Goal: Transaction & Acquisition: Download file/media

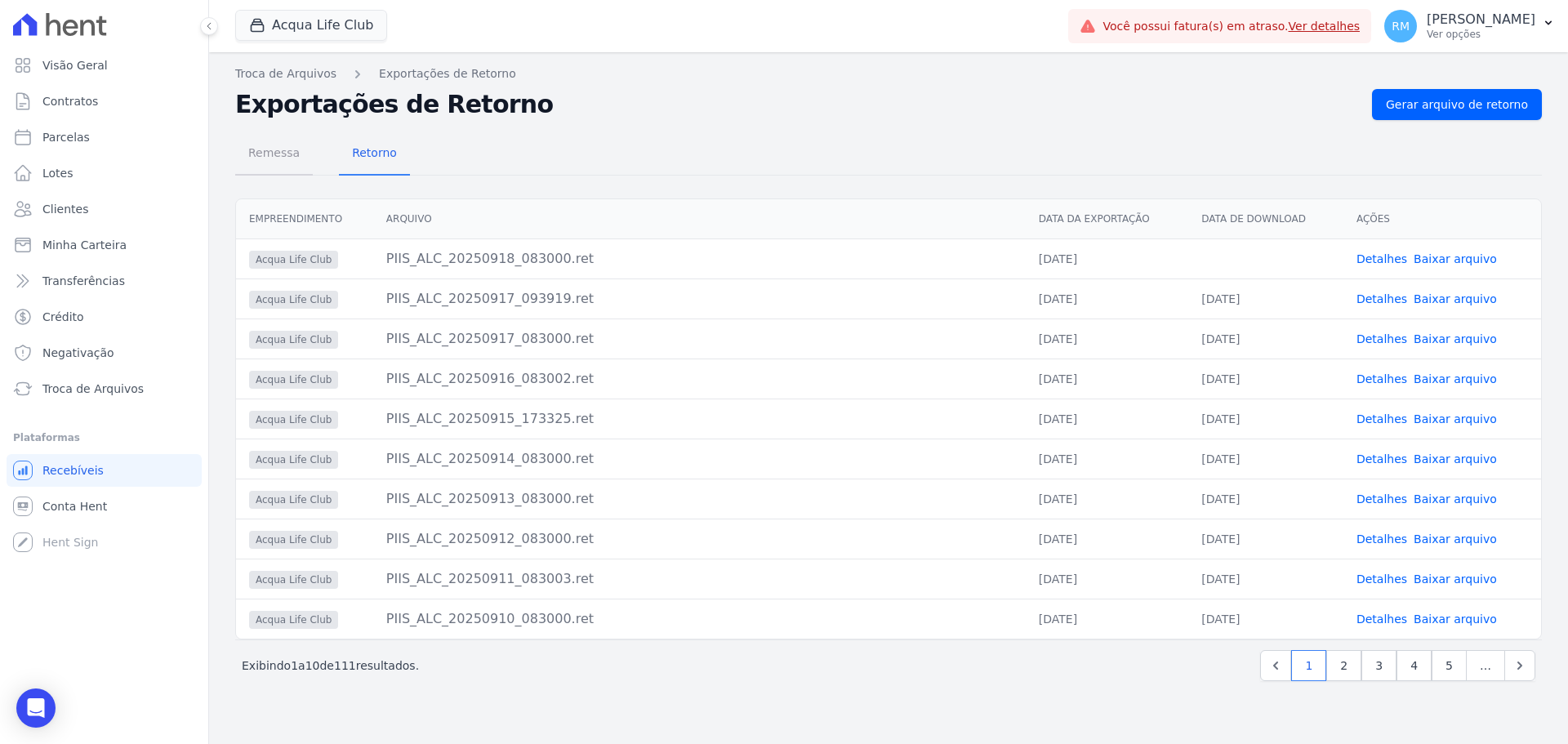
click at [289, 155] on span "Remessa" at bounding box center [274, 152] width 71 height 33
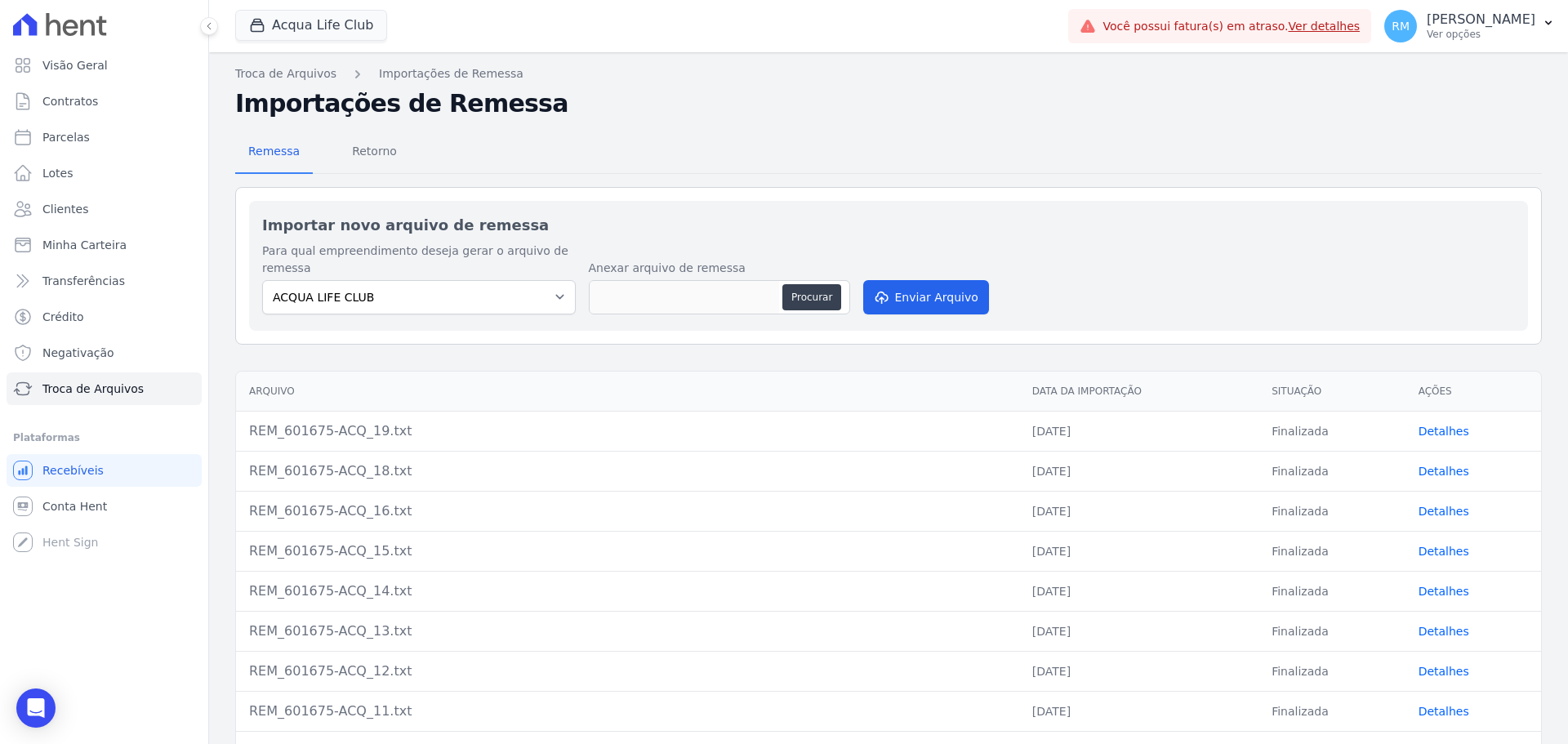
click at [359, 154] on span "Retorno" at bounding box center [375, 151] width 65 height 33
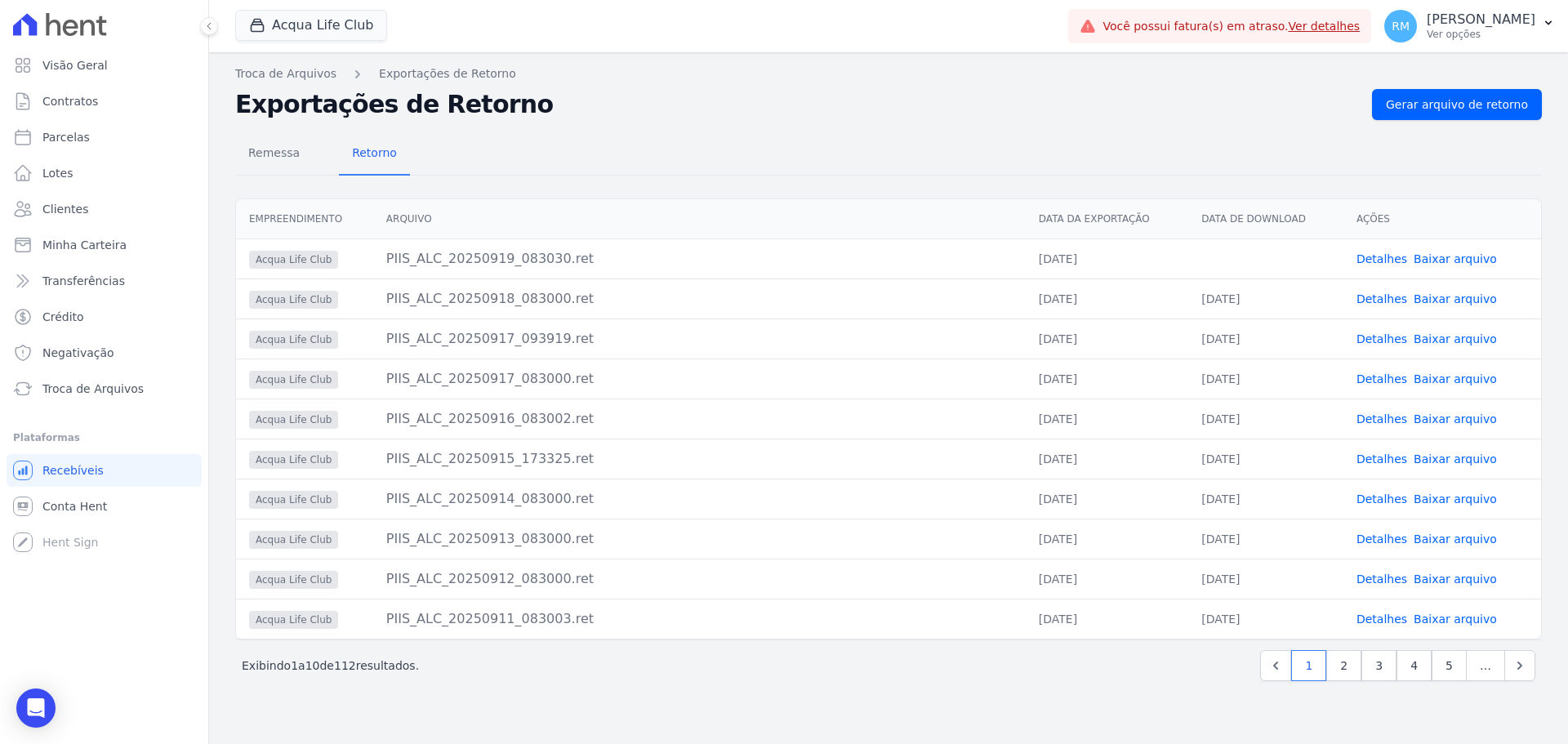
click at [1454, 263] on link "Baixar arquivo" at bounding box center [1455, 259] width 83 height 13
click at [291, 26] on button "Acqua Life Club" at bounding box center [311, 25] width 152 height 31
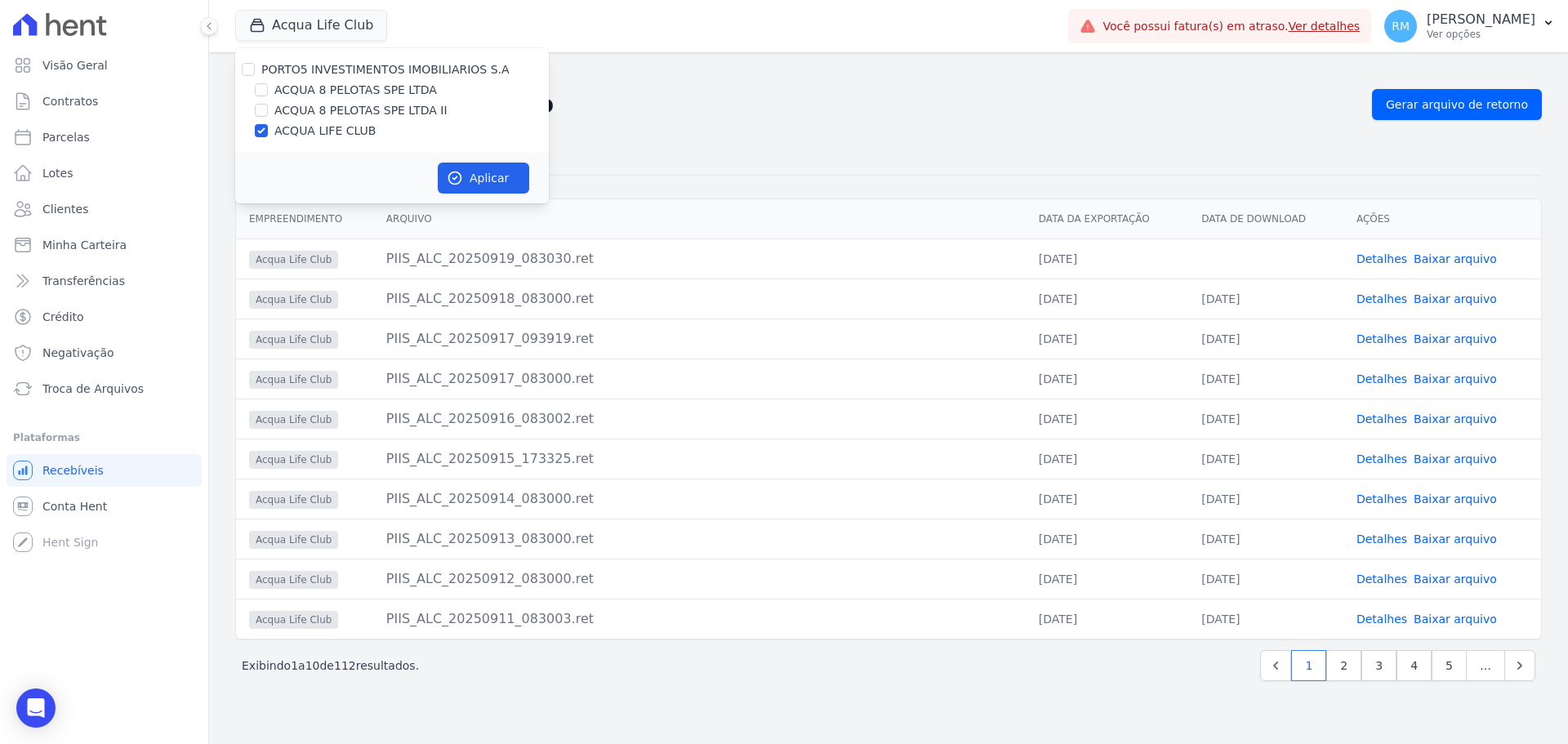
click at [300, 93] on label "ACQUA 8 PELOTAS SPE LTDA" at bounding box center [355, 90] width 162 height 17
click at [268, 93] on input "ACQUA 8 PELOTAS SPE LTDA" at bounding box center [262, 90] width 13 height 13
checkbox input "true"
click at [258, 143] on div "PORTO5 INVESTIMENTOS IMOBILIARIOS S.A ACQUA 8 PELOTAS SPE LTDA ACQUA 8 PELOTAS …" at bounding box center [392, 100] width 314 height 104
click at [260, 133] on input "ACQUA LIFE CLUB" at bounding box center [262, 131] width 13 height 13
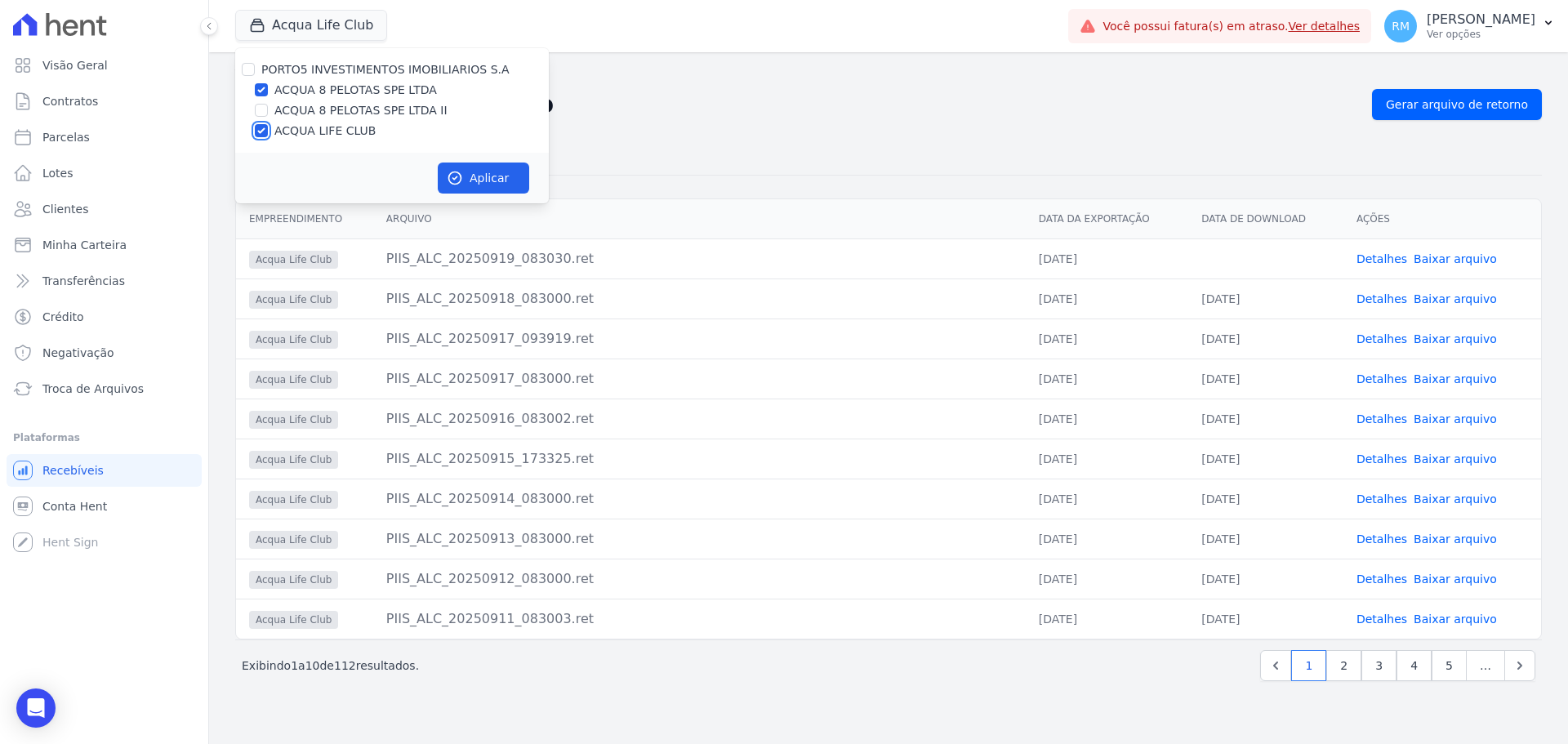
checkbox input "false"
click at [459, 173] on icon "button" at bounding box center [454, 178] width 16 height 16
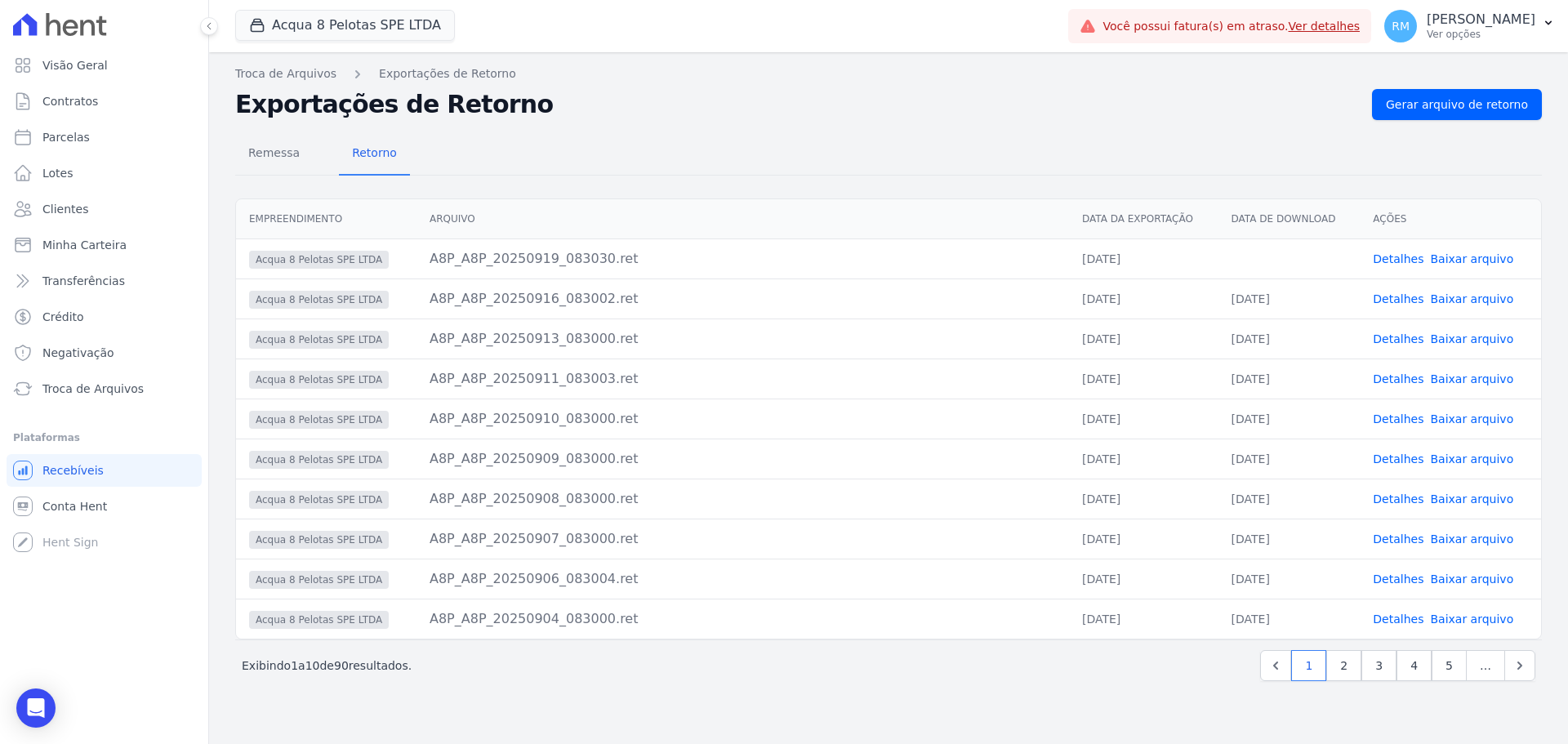
click at [1459, 261] on link "Baixar arquivo" at bounding box center [1471, 259] width 83 height 13
click at [326, 28] on button "Acqua 8 Pelotas SPE LTDA" at bounding box center [345, 25] width 220 height 31
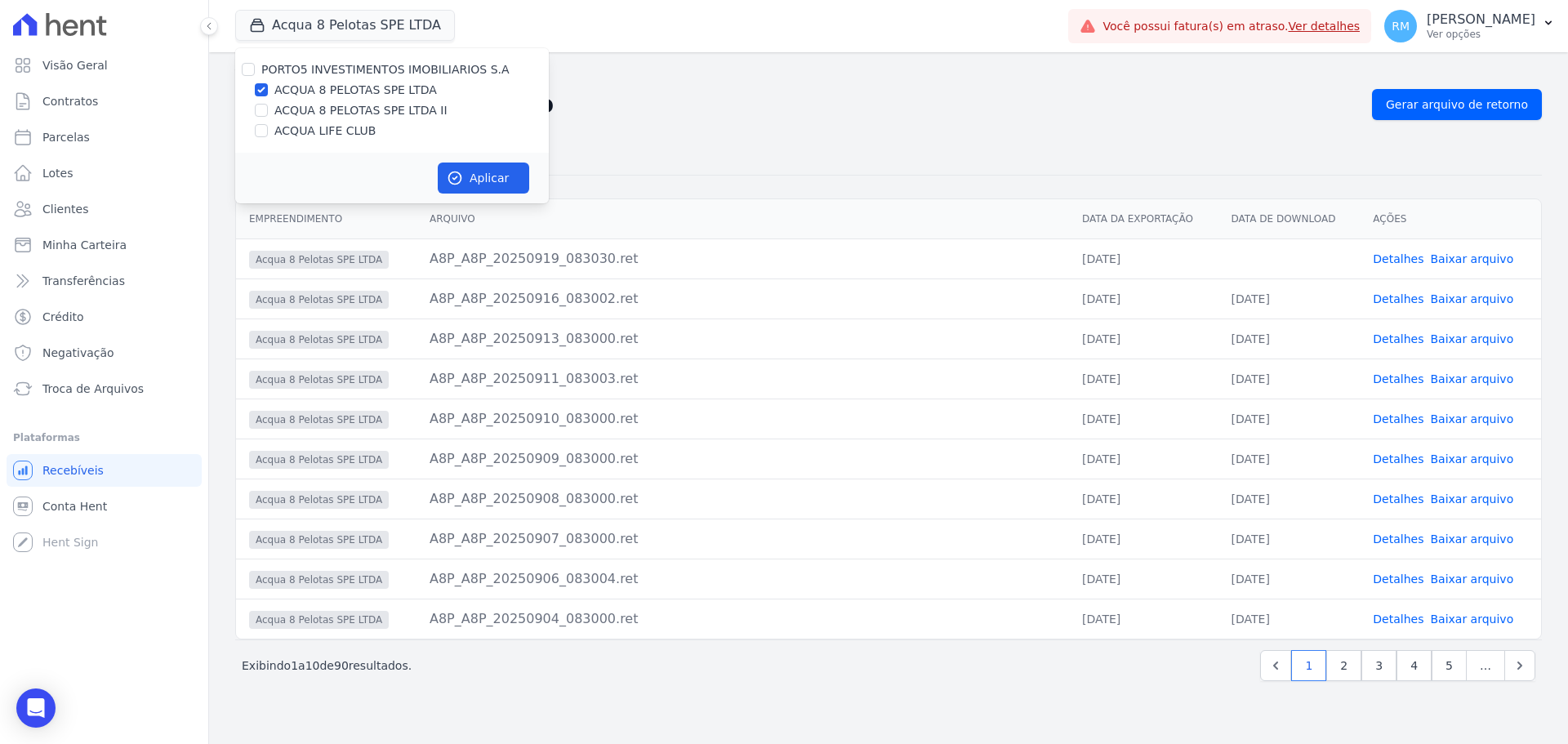
click at [301, 115] on label "ACQUA 8 PELOTAS SPE LTDA II" at bounding box center [361, 110] width 173 height 17
click at [268, 115] on input "ACQUA 8 PELOTAS SPE LTDA II" at bounding box center [262, 110] width 13 height 13
checkbox input "true"
click at [290, 95] on label "ACQUA 8 PELOTAS SPE LTDA" at bounding box center [355, 90] width 162 height 17
click at [268, 95] on input "ACQUA 8 PELOTAS SPE LTDA" at bounding box center [262, 90] width 13 height 13
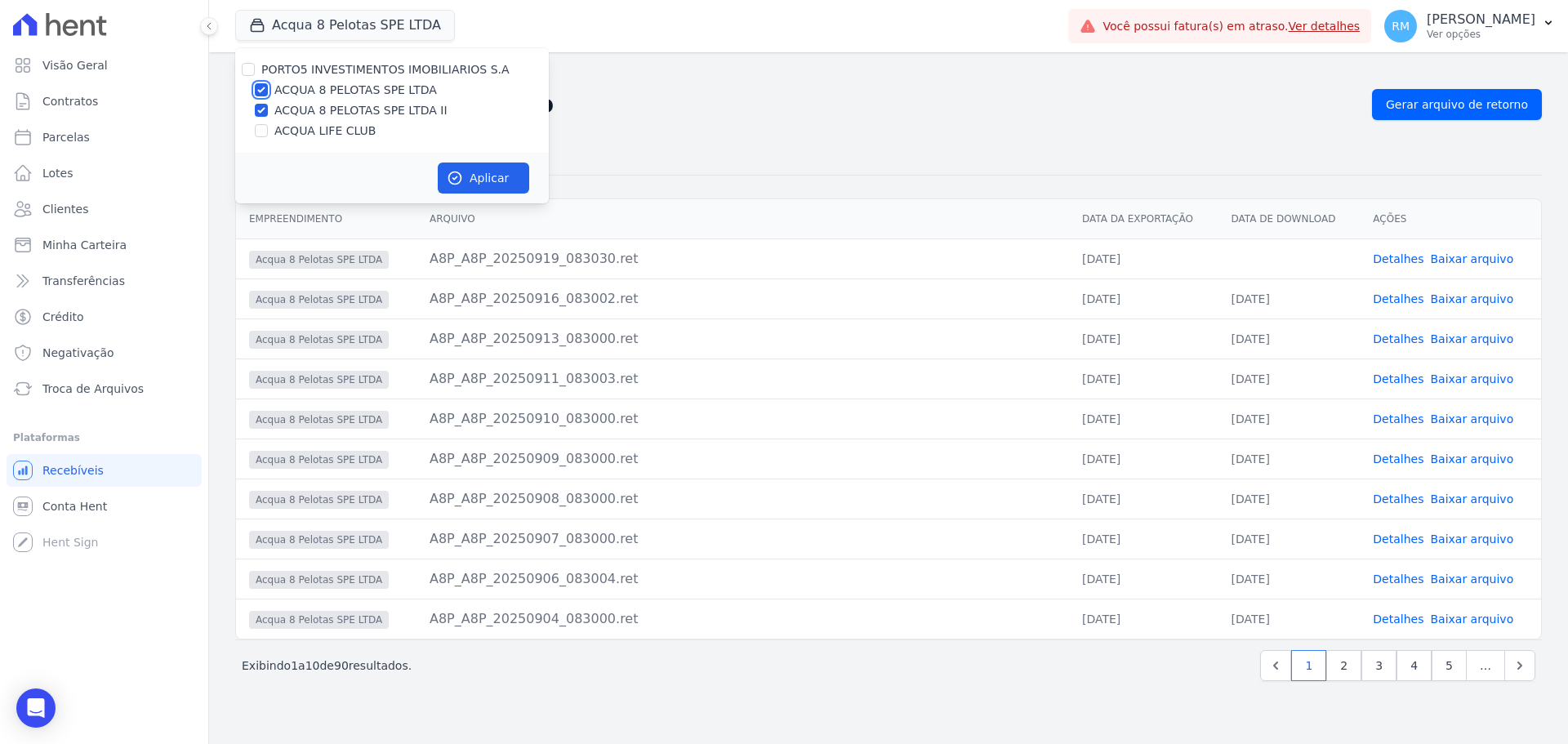
checkbox input "false"
drag, startPoint x: 489, startPoint y: 179, endPoint x: 71, endPoint y: 238, distance: 422.1
click at [488, 179] on button "Aplicar" at bounding box center [483, 178] width 92 height 31
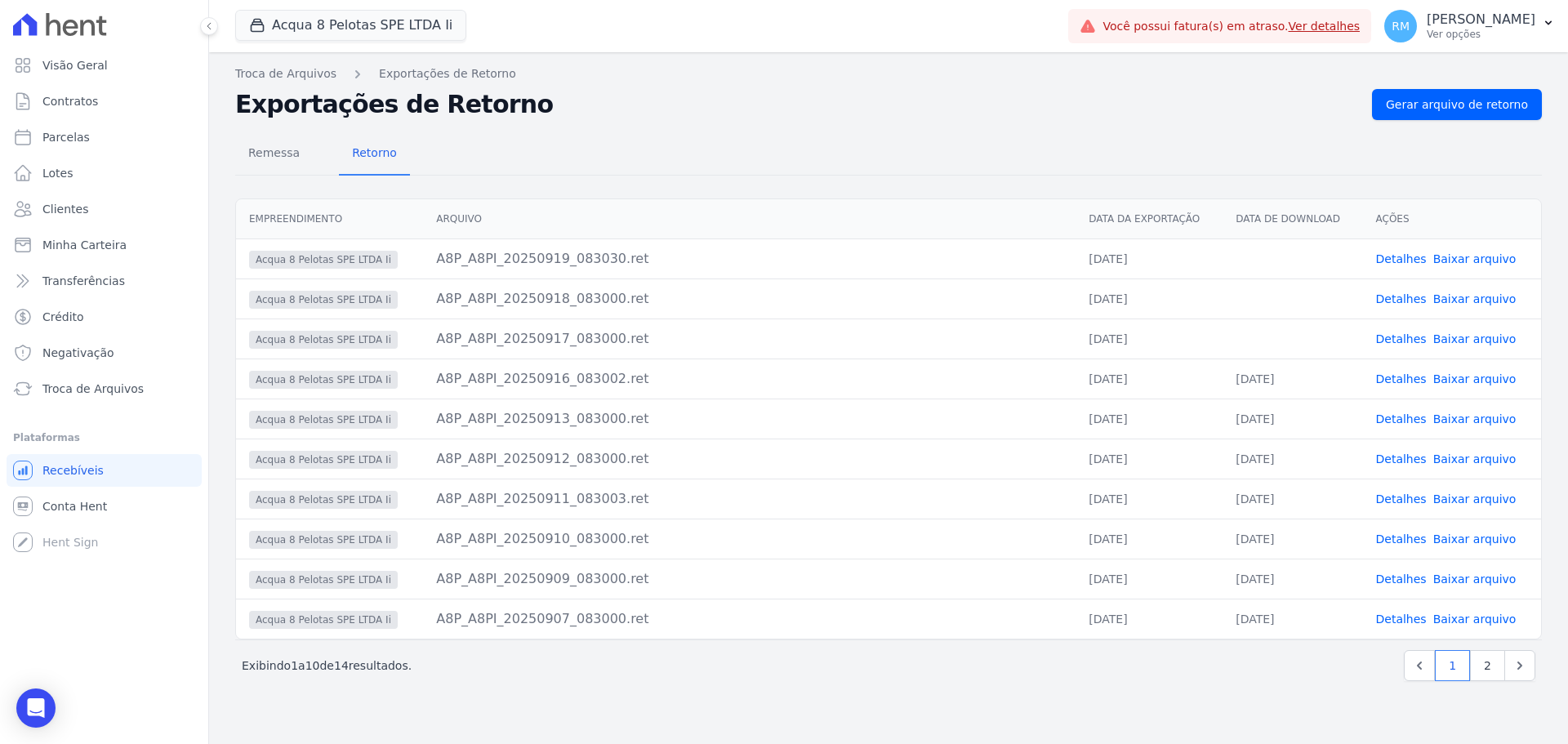
click at [1477, 338] on link "Baixar arquivo" at bounding box center [1475, 339] width 83 height 13
click at [1467, 297] on link "Baixar arquivo" at bounding box center [1475, 299] width 83 height 13
click at [1470, 257] on link "Baixar arquivo" at bounding box center [1475, 259] width 83 height 13
click at [1502, 257] on link "Baixar arquivo" at bounding box center [1475, 259] width 83 height 13
